Goal: Task Accomplishment & Management: Complete application form

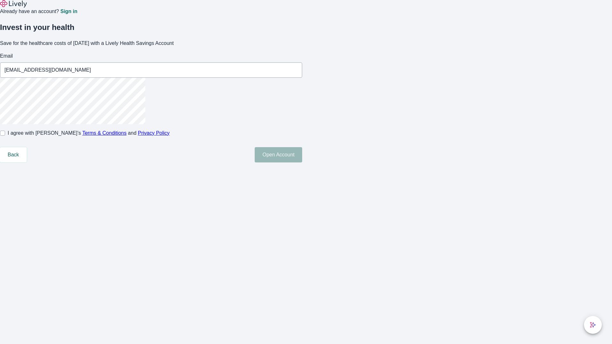
click at [5, 136] on input "I agree with Lively’s Terms & Conditions and Privacy Policy" at bounding box center [2, 133] width 5 height 5
checkbox input "true"
click at [302, 163] on button "Open Account" at bounding box center [279, 154] width 48 height 15
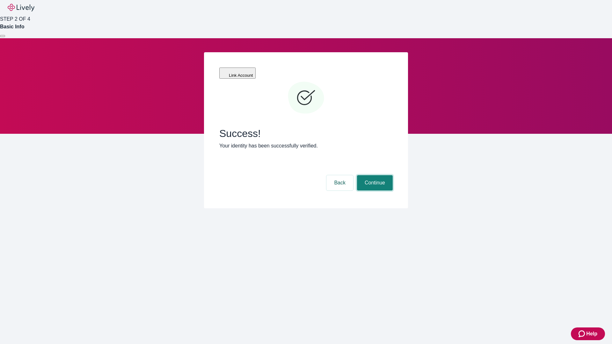
click at [374, 175] on button "Continue" at bounding box center [375, 182] width 36 height 15
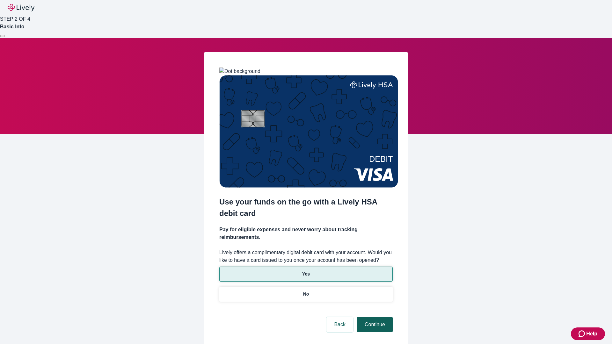
click at [306, 291] on p "No" at bounding box center [306, 294] width 6 height 7
click at [374, 317] on button "Continue" at bounding box center [375, 324] width 36 height 15
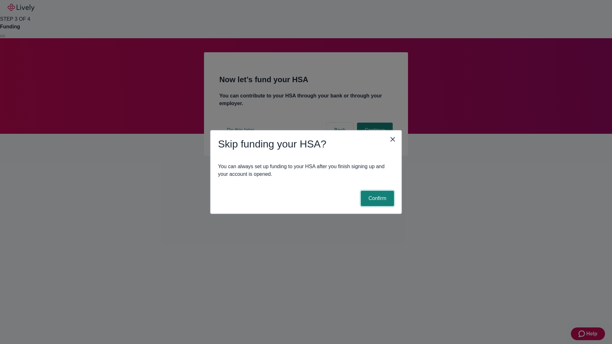
click at [377, 199] on button "Confirm" at bounding box center [377, 198] width 33 height 15
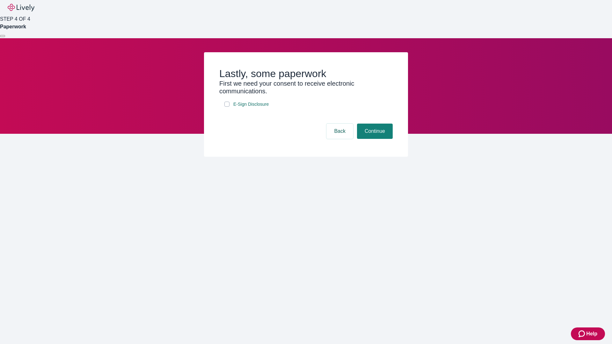
click at [227, 107] on input "E-Sign Disclosure" at bounding box center [226, 104] width 5 height 5
checkbox input "true"
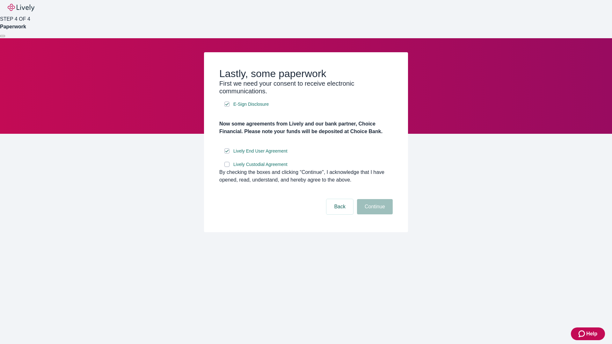
click at [227, 167] on input "Lively Custodial Agreement" at bounding box center [226, 164] width 5 height 5
checkbox input "true"
click at [374, 215] on button "Continue" at bounding box center [375, 206] width 36 height 15
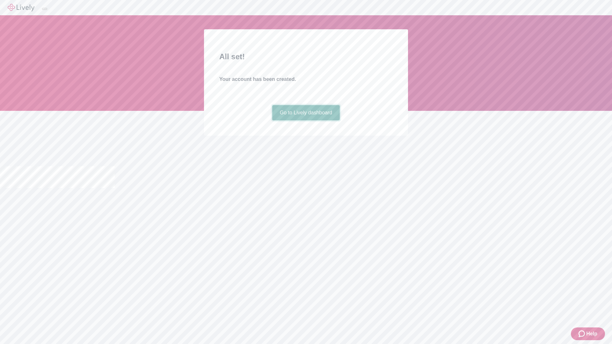
click at [306, 121] on link "Go to Lively dashboard" at bounding box center [306, 112] width 68 height 15
